Goal: Information Seeking & Learning: Learn about a topic

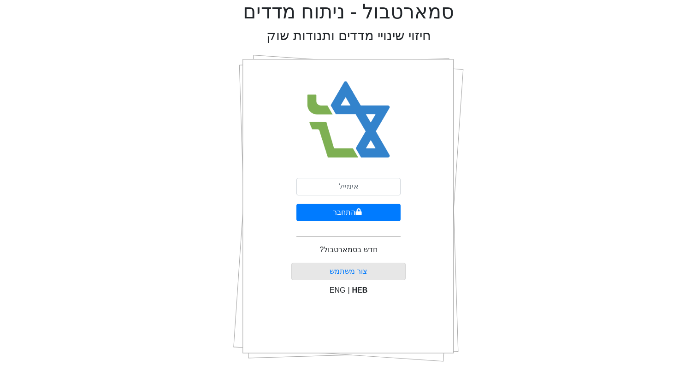
click at [343, 185] on input "email" at bounding box center [348, 187] width 104 height 18
type input "[EMAIL_ADDRESS][DOMAIN_NAME]"
click at [296, 204] on button "התחבר" at bounding box center [348, 213] width 104 height 18
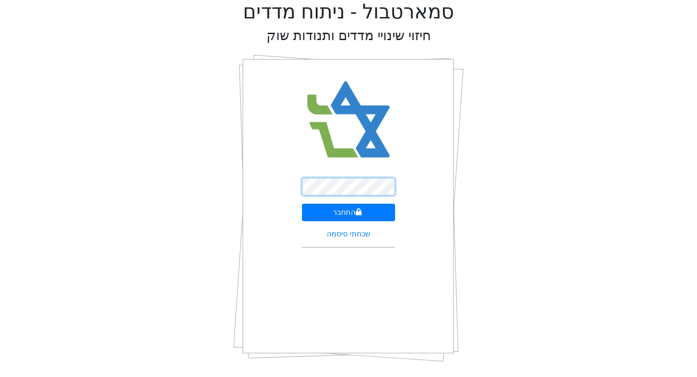
click at [302, 204] on button "התחבר" at bounding box center [349, 213] width 94 height 18
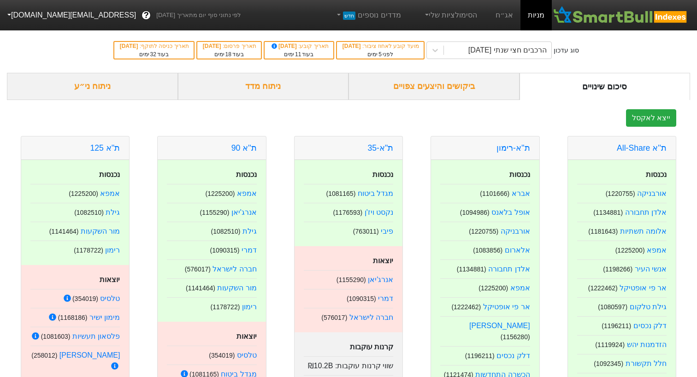
click at [448, 81] on div "ביקושים והיצעים צפויים" at bounding box center [433, 86] width 171 height 27
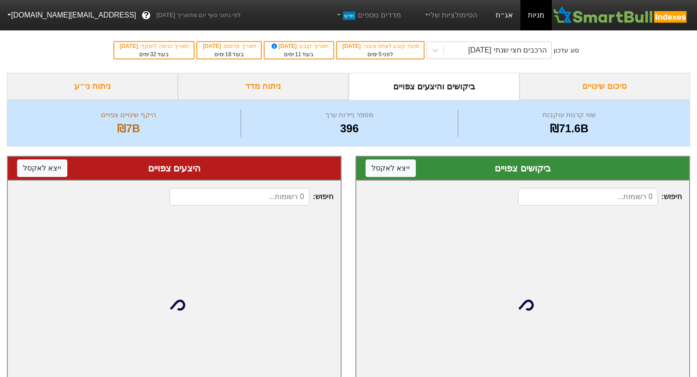
click at [512, 11] on link "אג״ח" at bounding box center [504, 15] width 32 height 30
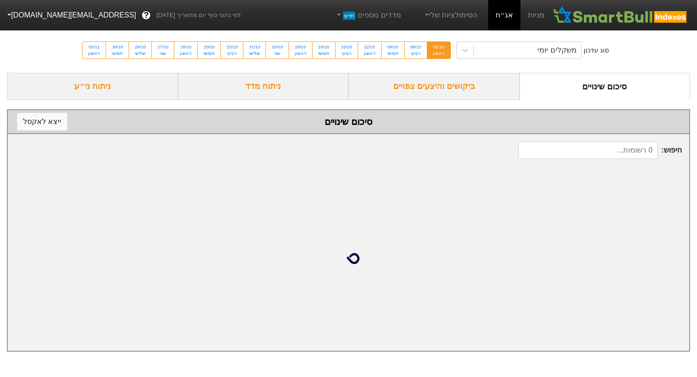
click at [502, 62] on div "סוג עדכון משקלים יומי 05/10 ראשון 08/10 רביעי 09/10 חמישי 12/10 ראשון 15/10 רבי…" at bounding box center [348, 50] width 697 height 45
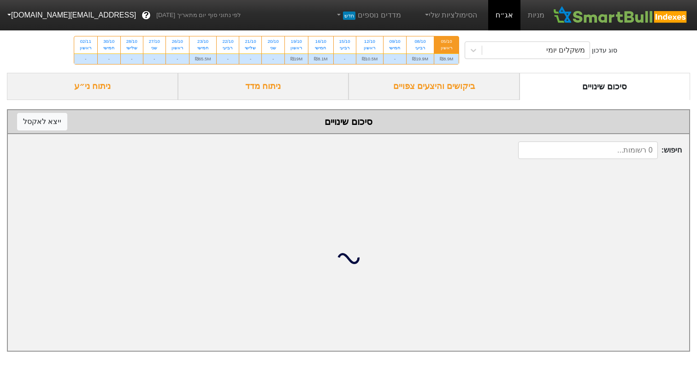
click at [476, 87] on div "ביקושים והיצעים צפויים" at bounding box center [433, 86] width 171 height 27
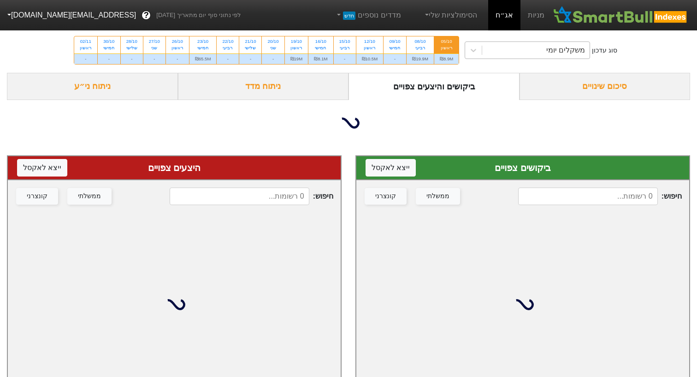
click at [519, 53] on div "משקלים יומי" at bounding box center [535, 50] width 107 height 17
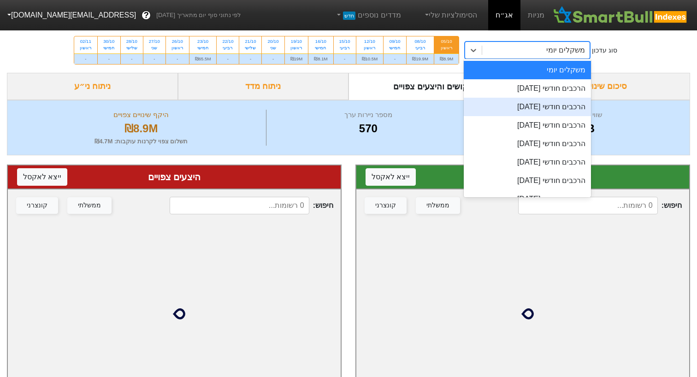
click at [506, 98] on div "הרכבים חודשי [DATE]" at bounding box center [526, 107] width 127 height 18
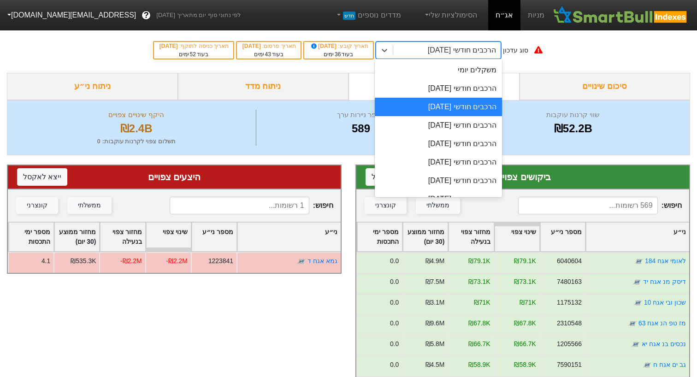
click at [480, 55] on div "הרכבים חודשי [DATE]" at bounding box center [461, 50] width 68 height 11
click at [474, 86] on div "הרכבים חודשי [DATE]" at bounding box center [438, 88] width 127 height 18
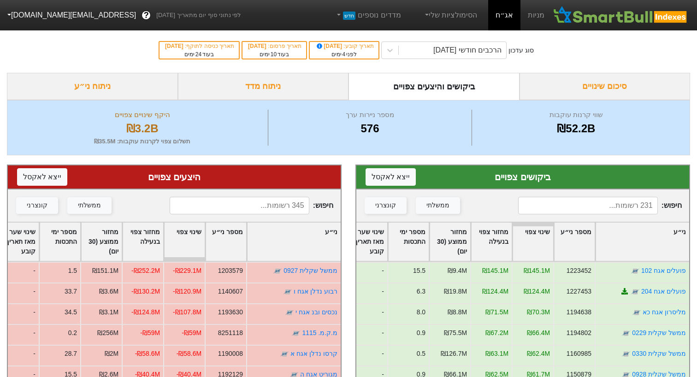
click at [536, 81] on div "סיכום שינויים" at bounding box center [604, 86] width 171 height 27
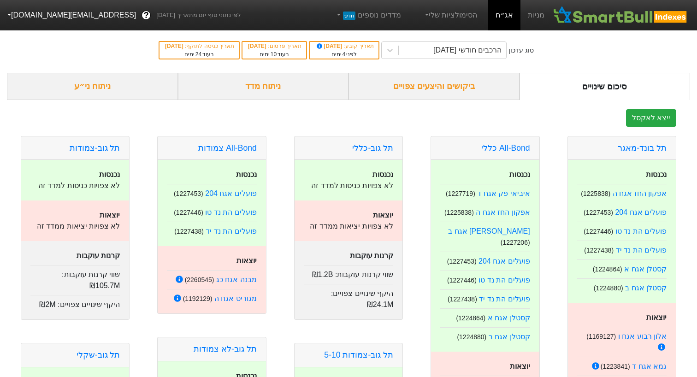
click at [486, 80] on div "ביקושים והיצעים צפויים" at bounding box center [433, 86] width 171 height 27
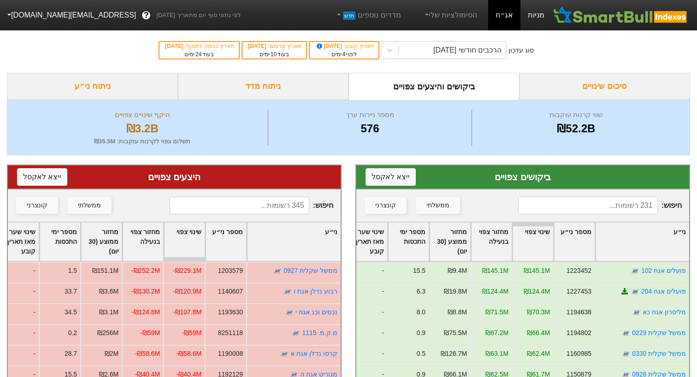
click at [540, 17] on link "מניות" at bounding box center [535, 15] width 31 height 30
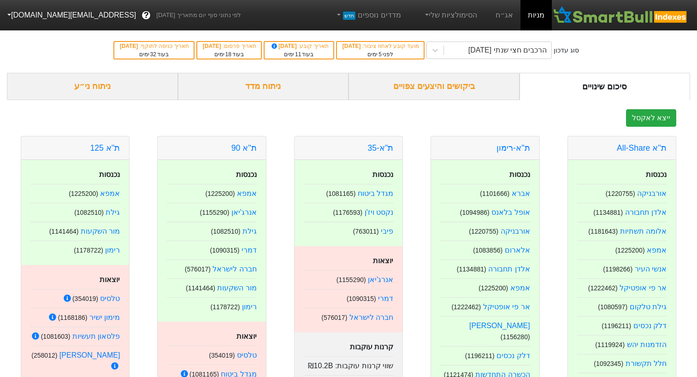
click at [444, 85] on div "ביקושים והיצעים צפויים" at bounding box center [433, 86] width 171 height 27
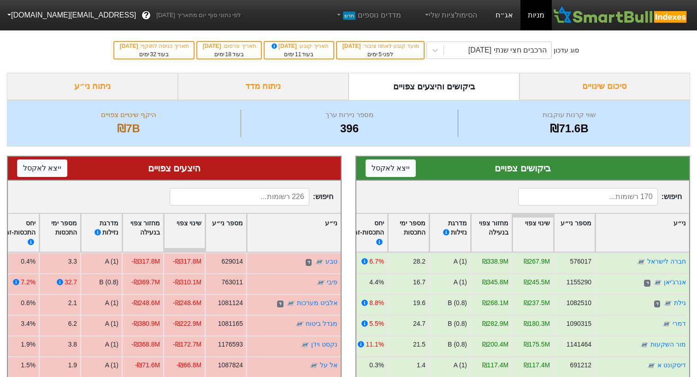
click at [507, 16] on link "אג״ח" at bounding box center [504, 15] width 32 height 30
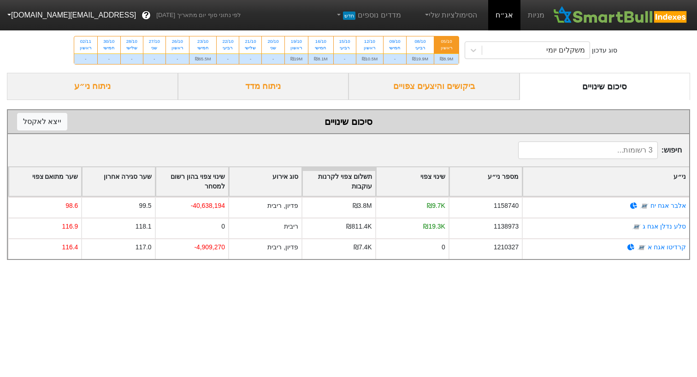
click at [459, 88] on div "ביקושים והיצעים צפויים" at bounding box center [433, 86] width 171 height 27
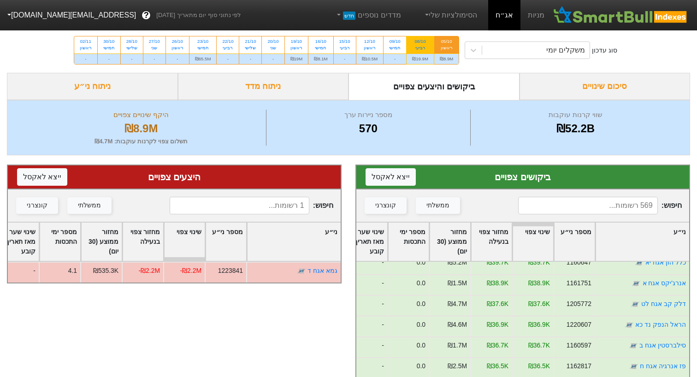
click at [425, 43] on div "08/10" at bounding box center [420, 41] width 16 height 6
click at [420, 42] on input "08/10 רביעי ₪19.9M" at bounding box center [417, 39] width 6 height 6
radio input "true"
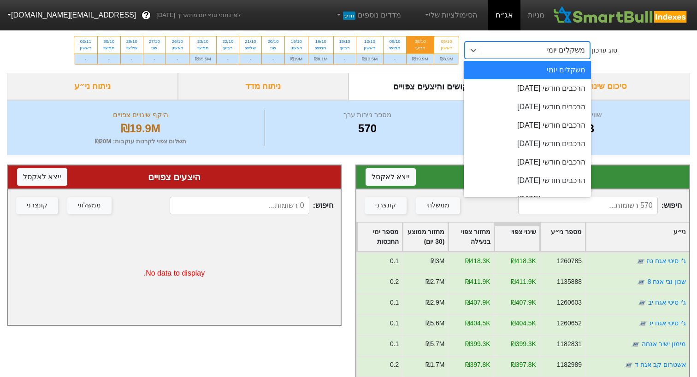
click at [522, 53] on div "משקלים יומי" at bounding box center [535, 50] width 107 height 17
click at [510, 92] on div "הרכבים חודשי [DATE]" at bounding box center [526, 88] width 127 height 18
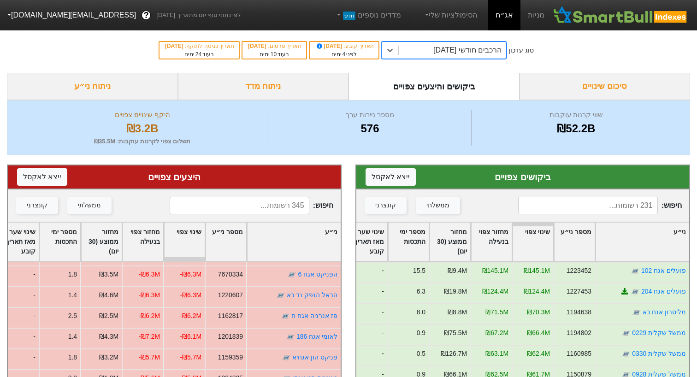
scroll to position [849, 0]
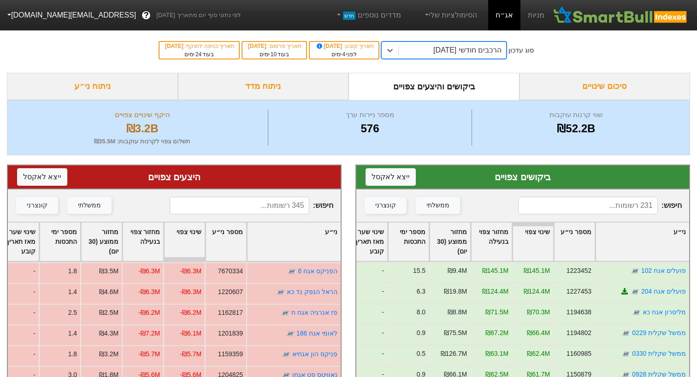
click at [237, 93] on div "ניתוח מדד" at bounding box center [263, 86] width 171 height 27
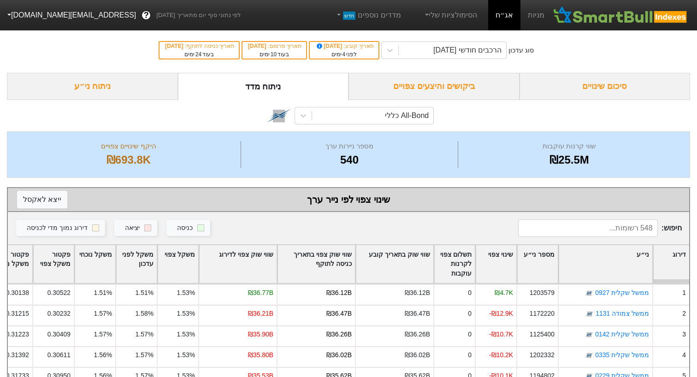
click at [97, 95] on div "ניתוח ני״ע" at bounding box center [92, 86] width 171 height 27
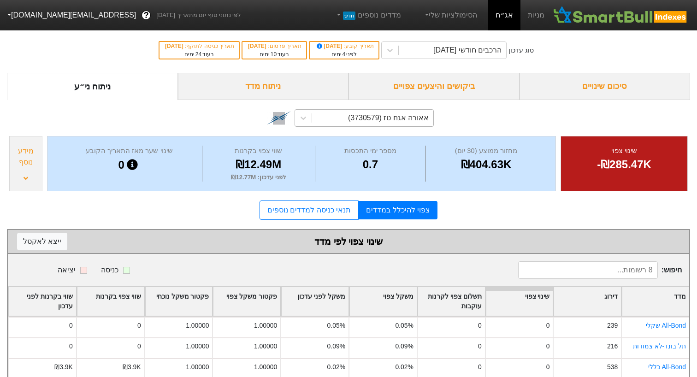
click at [397, 120] on div "אאורה אגח טז (3730579)" at bounding box center [388, 117] width 81 height 11
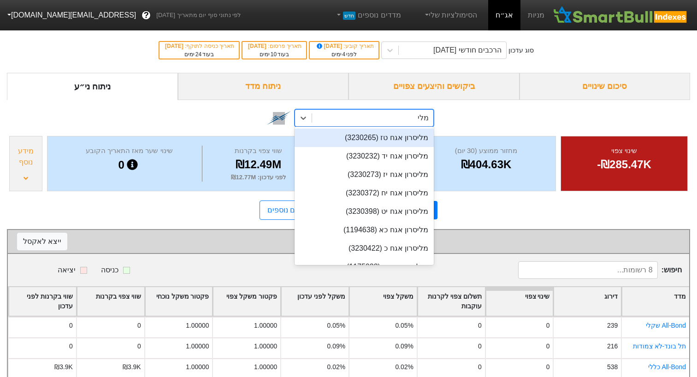
type input "מליס"
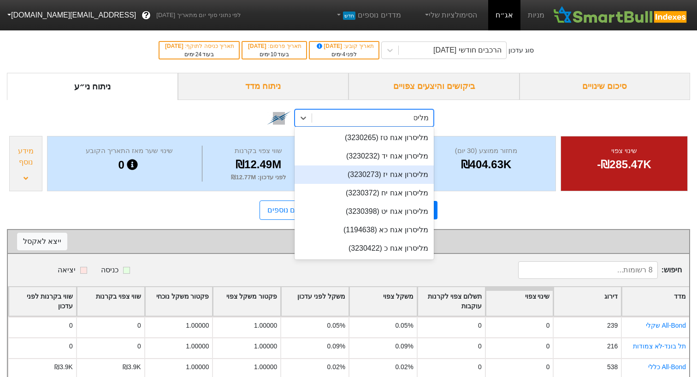
click at [387, 179] on div "מליסרון אגח יז (3230273)" at bounding box center [363, 174] width 139 height 18
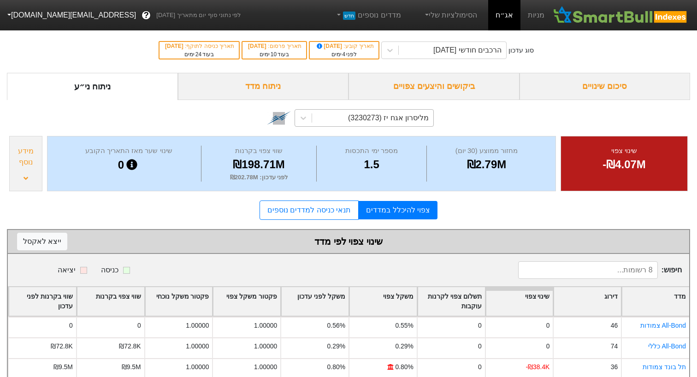
click at [301, 243] on div "שינוי צפוי לפי מדד ייצא ל [PERSON_NAME]" at bounding box center [348, 241] width 662 height 14
click at [297, 219] on link "תנאי כניסה למדדים נוספים" at bounding box center [308, 209] width 99 height 19
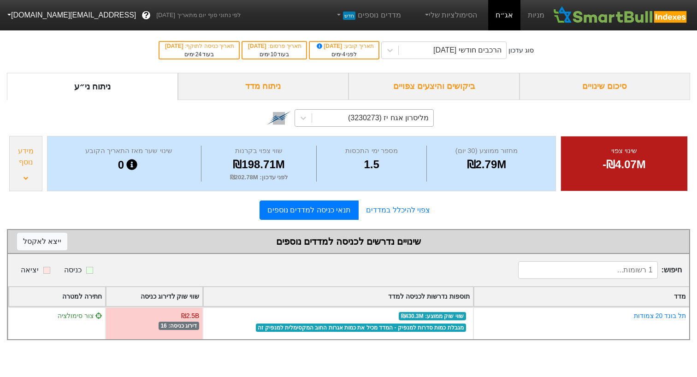
click at [247, 83] on div "ניתוח מדד" at bounding box center [263, 86] width 171 height 27
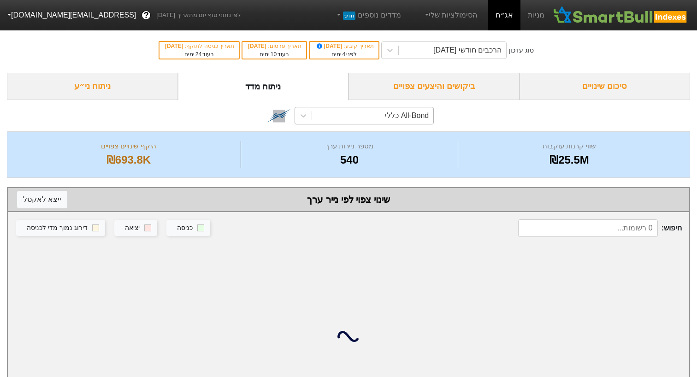
click at [355, 114] on div "All-Bond כללי" at bounding box center [372, 115] width 121 height 17
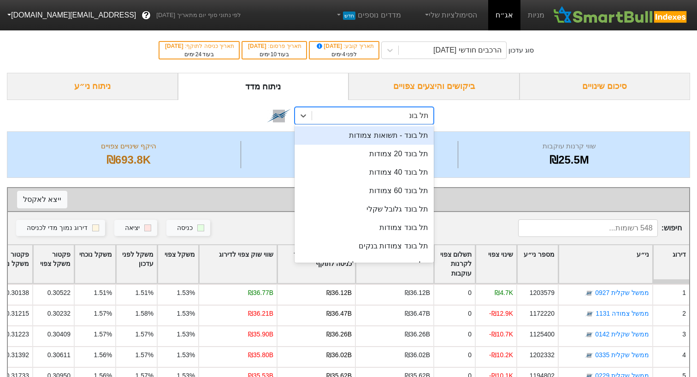
type input "תל בו"
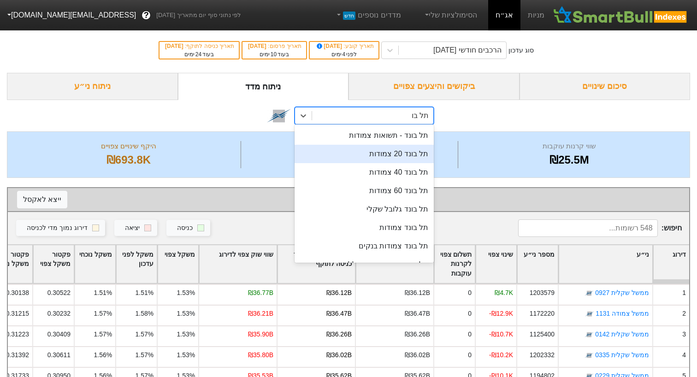
click at [412, 157] on div "תל בונד 20 צמודות" at bounding box center [363, 154] width 139 height 18
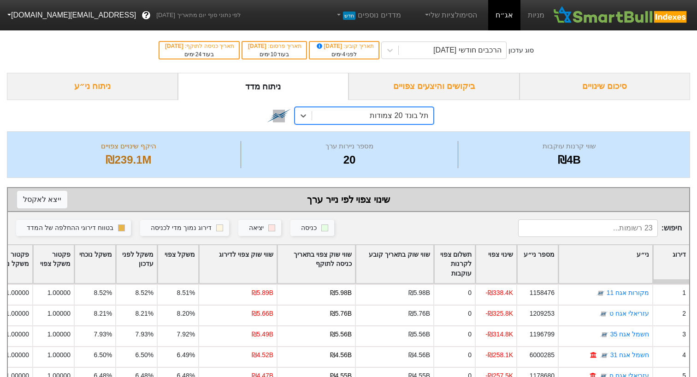
click at [115, 83] on div "ניתוח ני״ע" at bounding box center [92, 86] width 171 height 27
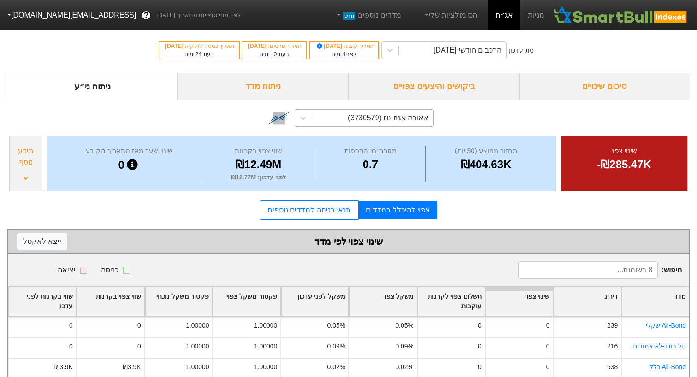
click at [357, 117] on div "אאורה אגח טז (3730579)" at bounding box center [388, 117] width 81 height 11
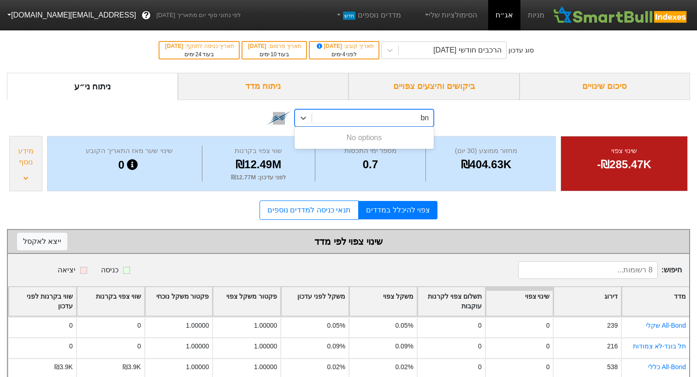
type input "b"
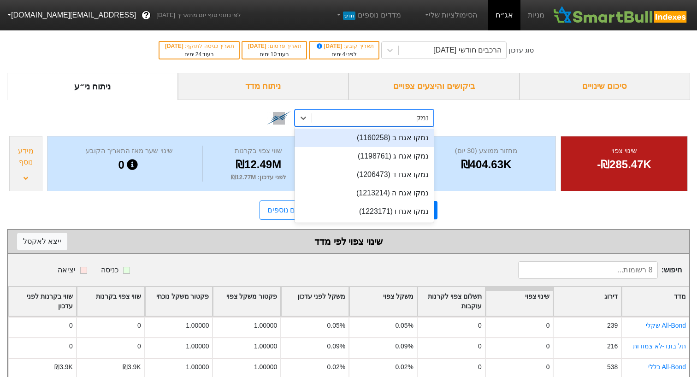
type input "נמקו"
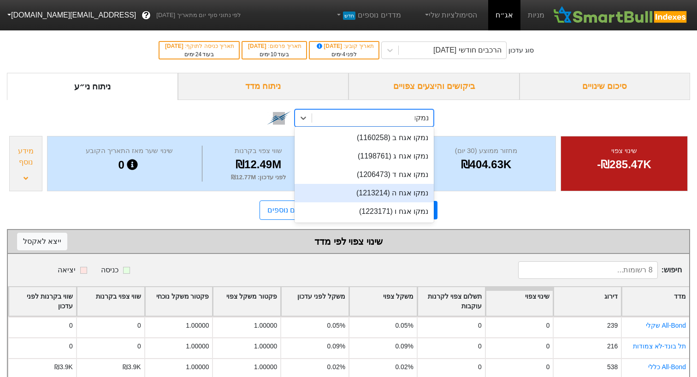
click at [385, 193] on div "נמקו אגח ה (1213214)" at bounding box center [363, 193] width 139 height 18
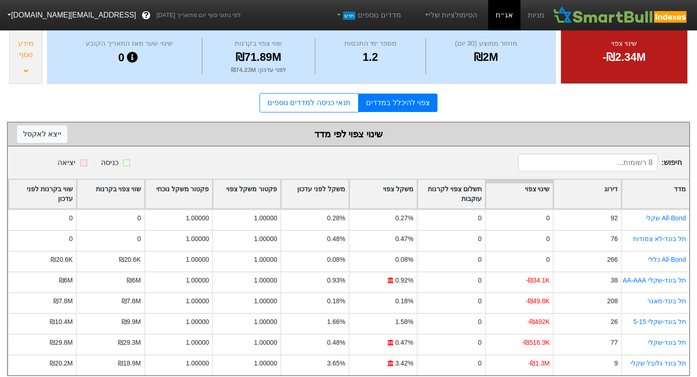
scroll to position [116, 0]
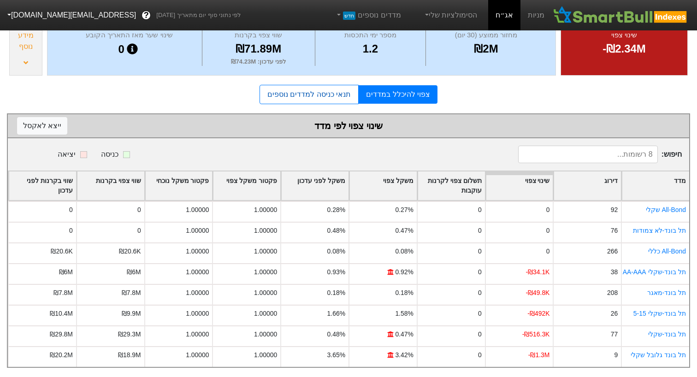
click at [343, 94] on link "תנאי כניסה למדדים נוספים" at bounding box center [308, 94] width 99 height 19
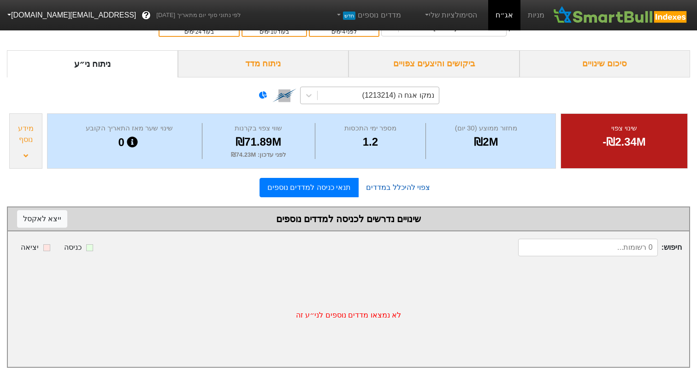
click at [404, 185] on link "צפוי להיכלל במדדים" at bounding box center [397, 187] width 79 height 18
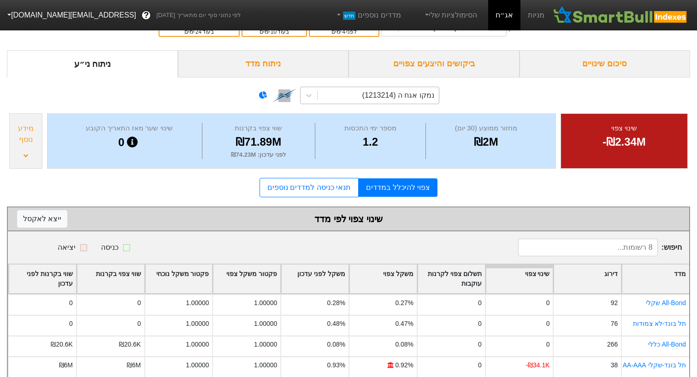
scroll to position [116, 0]
